Goal: Book appointment/travel/reservation

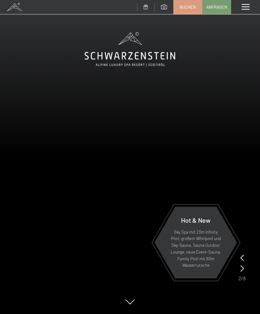
click at [217, 8] on span "Anfragen" at bounding box center [216, 7] width 21 height 6
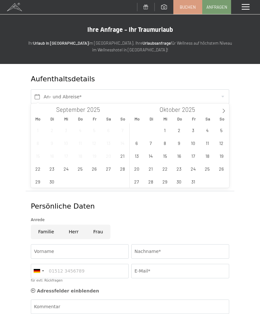
click at [221, 113] on span at bounding box center [223, 108] width 11 height 11
click at [224, 112] on icon at bounding box center [224, 111] width 4 height 4
click at [152, 183] on span "30" at bounding box center [150, 181] width 13 height 13
type input "Di. 30.12.2025"
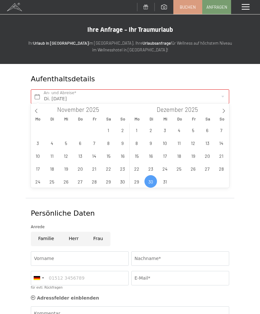
click at [223, 112] on icon at bounding box center [224, 111] width 4 height 4
type input "2026"
click at [208, 130] on span "3" at bounding box center [207, 130] width 13 height 13
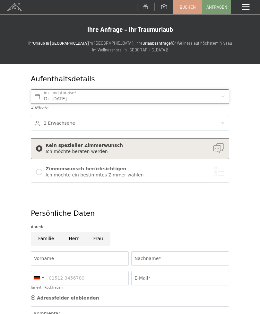
type input "Di. 30.12.2025 - Sa. 03.01.2026"
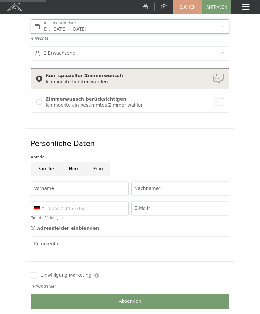
scroll to position [71, 0]
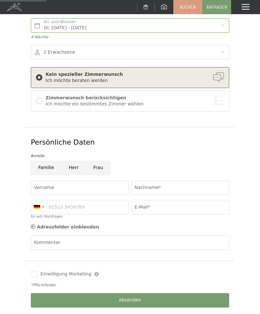
click at [104, 162] on input "Frau" at bounding box center [98, 168] width 24 height 14
radio input "true"
click at [91, 179] on span "Einwilligung Marketing*" at bounding box center [94, 175] width 53 height 6
click at [65, 179] on input "Einwilligung Marketing*" at bounding box center [61, 175] width 6 height 6
checkbox input "false"
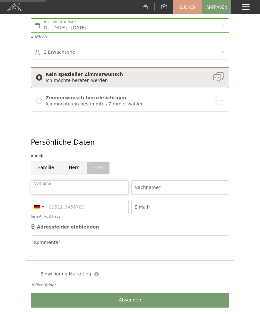
click at [43, 189] on input "Vorname" at bounding box center [80, 187] width 98 height 14
type input "Magdalena"
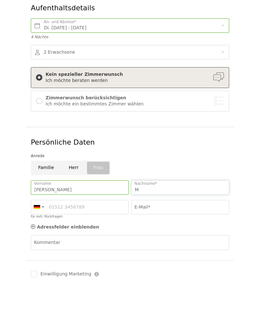
scroll to position [0, 0]
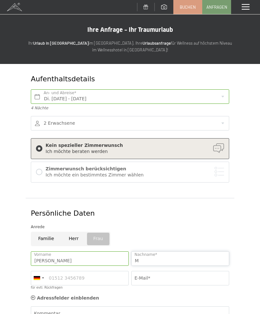
type input "M"
click at [242, 6] on span at bounding box center [246, 7] width 8 height 6
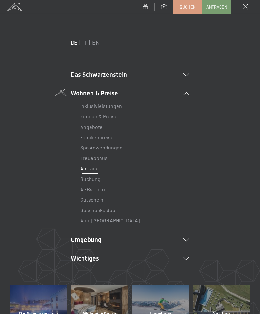
click at [113, 118] on link "Zimmer & Preise" at bounding box center [98, 116] width 37 height 6
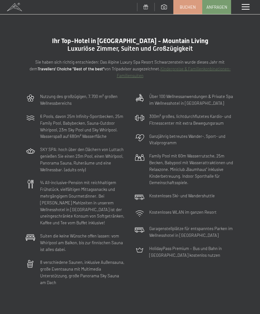
click at [147, 7] on span at bounding box center [146, 6] width 5 height 5
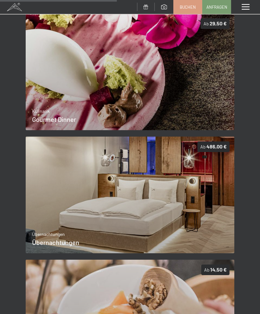
scroll to position [395, 0]
